Goal: Task Accomplishment & Management: Use online tool/utility

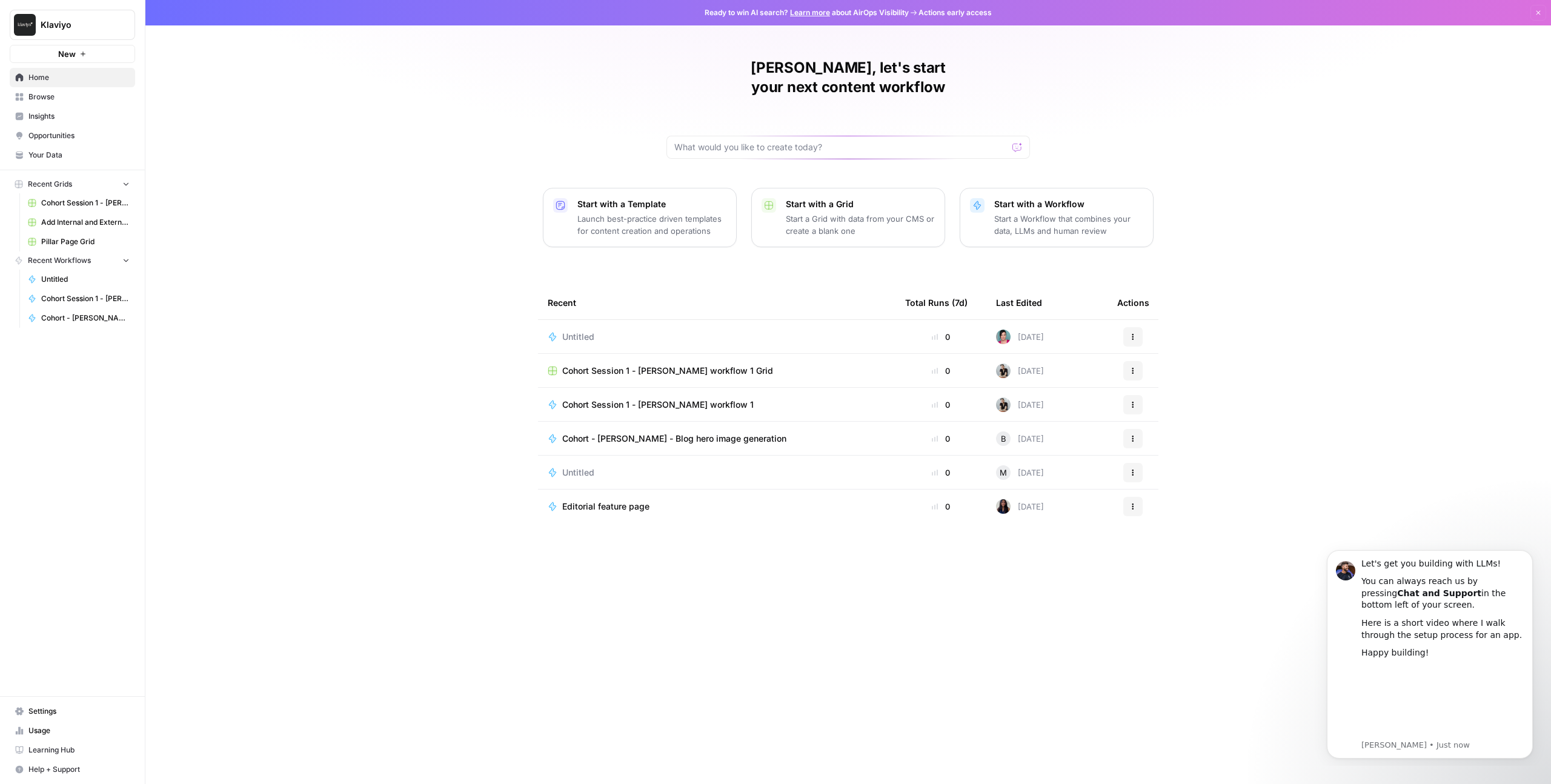
click at [44, 97] on span "Browse" at bounding box center [78, 97] width 101 height 11
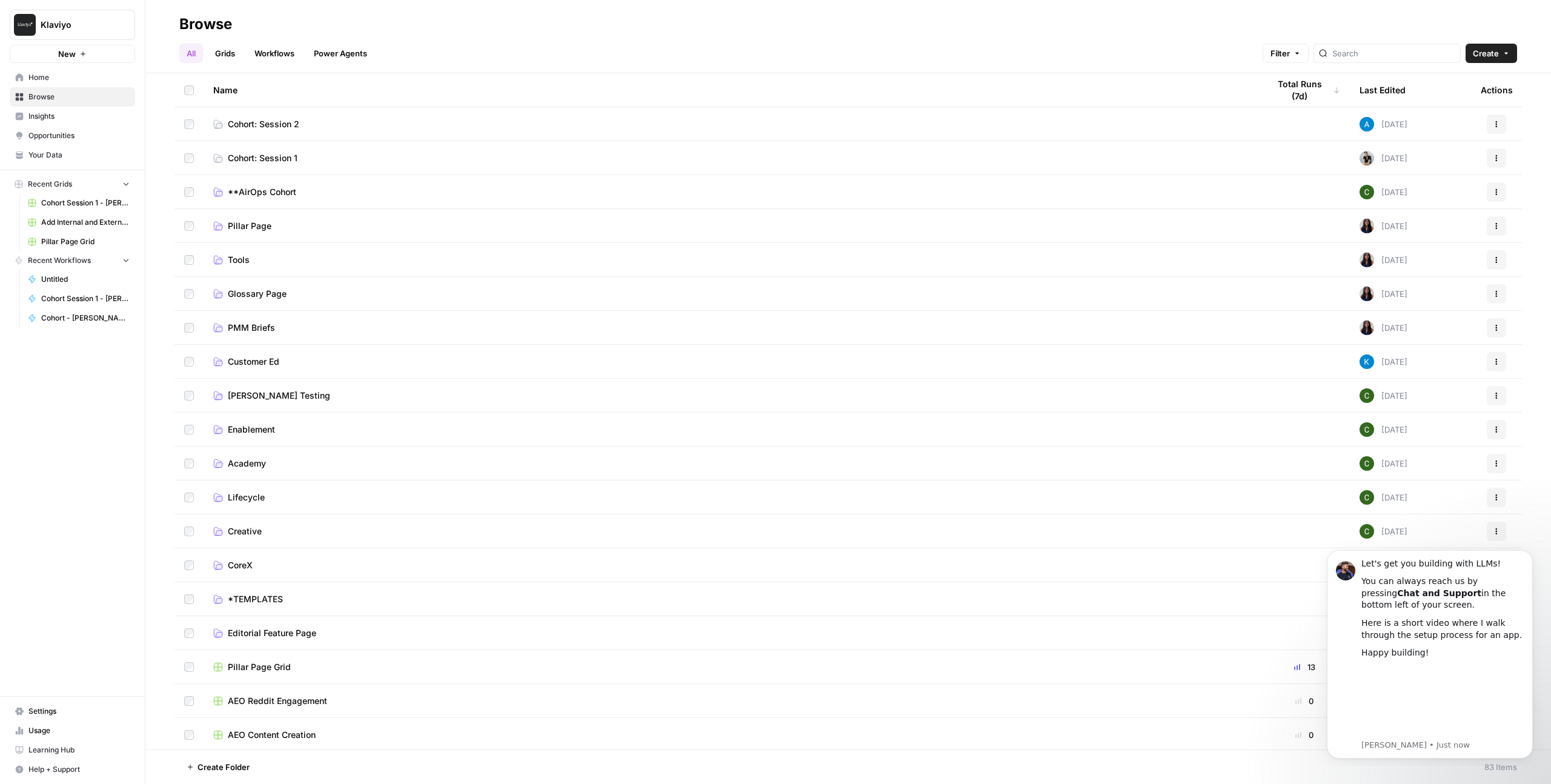
click at [271, 189] on span "**AirOps Cohort" at bounding box center [262, 192] width 68 height 12
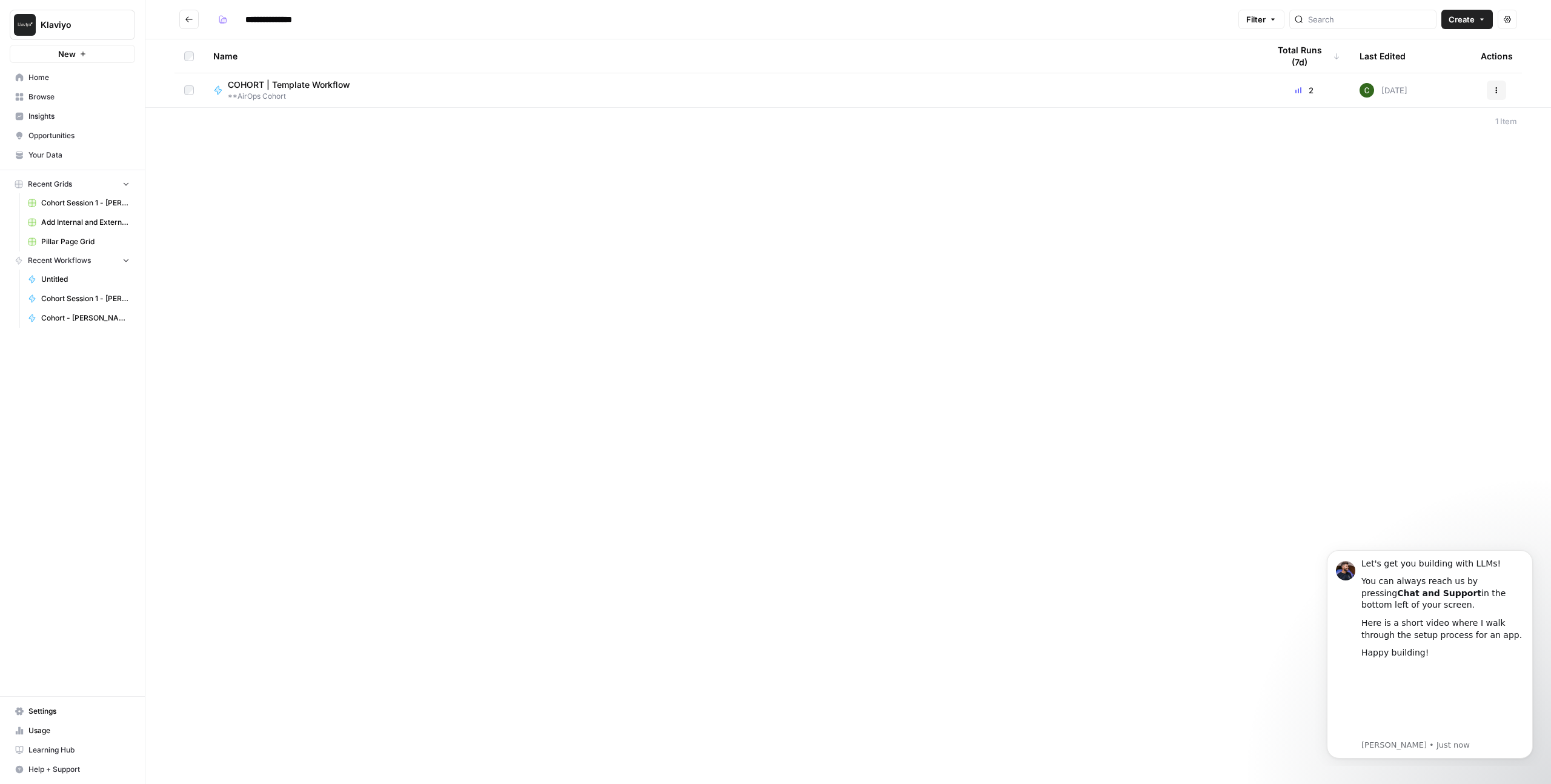
click at [304, 86] on span "COHORT | Template Workflow" at bounding box center [289, 84] width 122 height 12
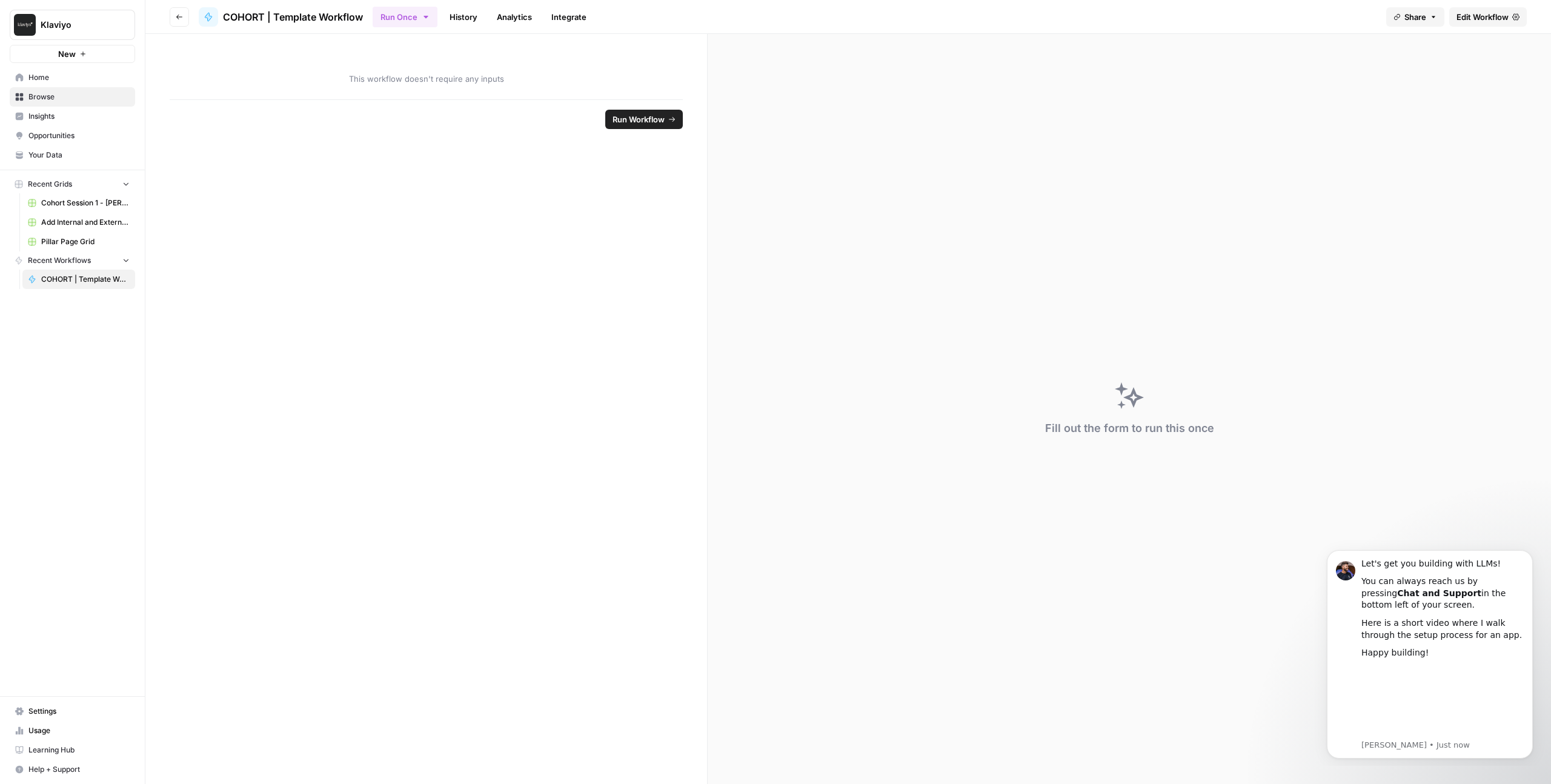
click at [179, 20] on icon "button" at bounding box center [180, 17] width 7 height 7
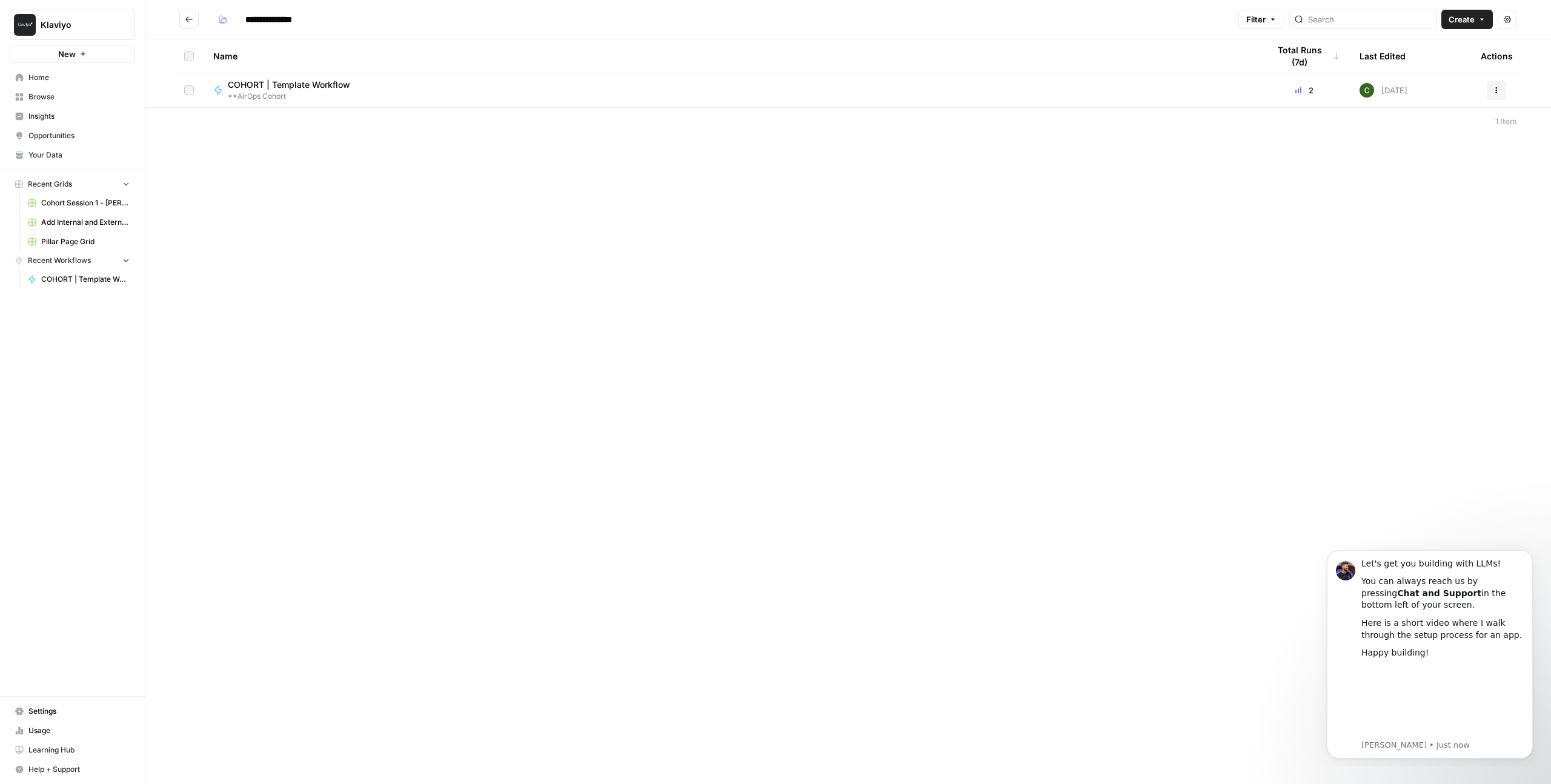
click at [51, 81] on span "Home" at bounding box center [78, 77] width 101 height 11
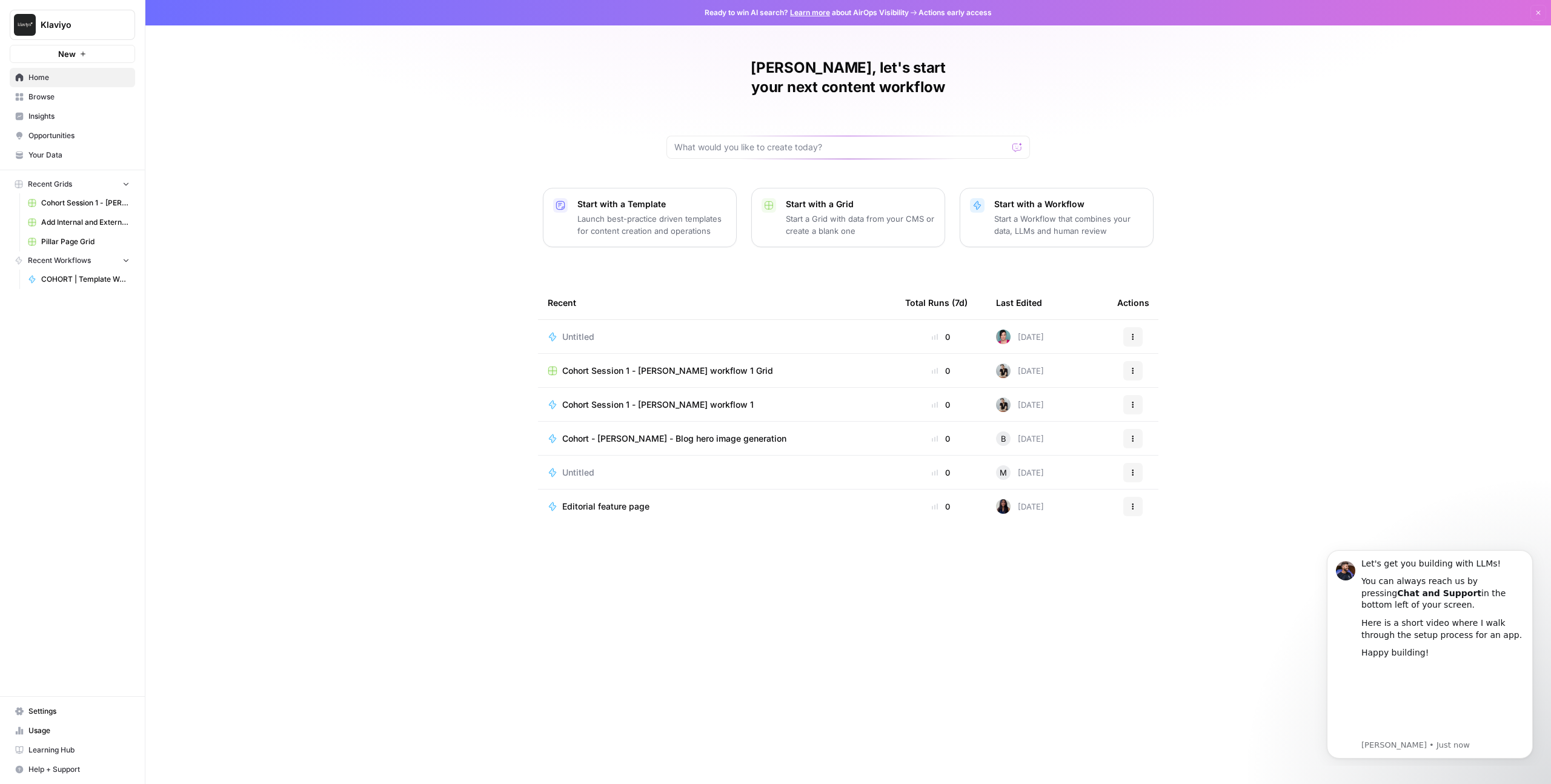
click at [102, 24] on span "Klaviyo" at bounding box center [77, 25] width 73 height 12
